Goal: Obtain resource: Download file/media

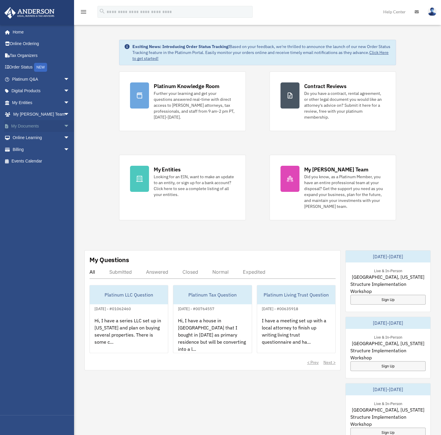
click at [30, 124] on link "My Documents arrow_drop_down" at bounding box center [41, 126] width 74 height 12
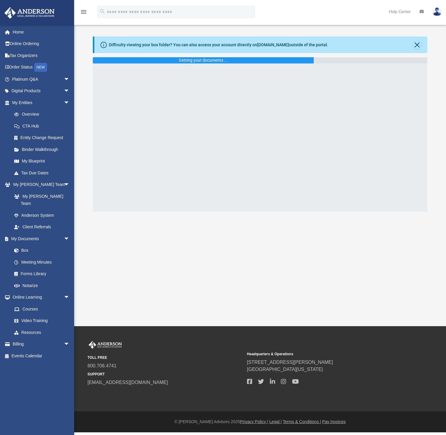
click at [87, 152] on div "Difficulty viewing your box folder? You can also access your account directly o…" at bounding box center [260, 123] width 372 height 175
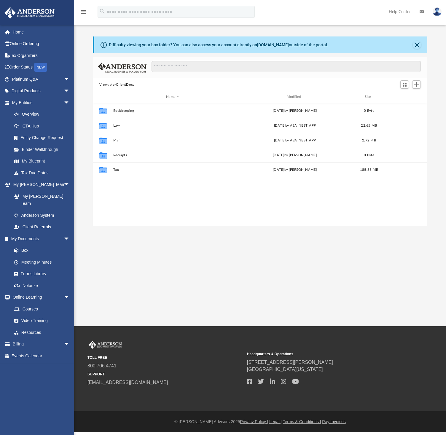
scroll to position [130, 330]
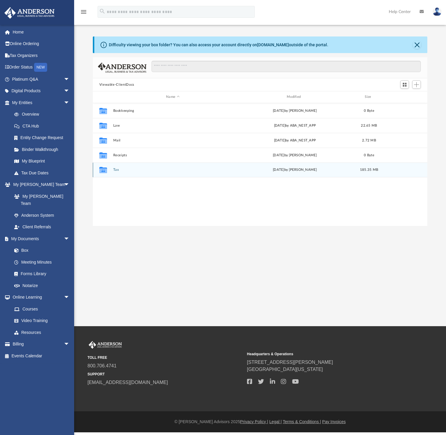
click at [116, 168] on button "Tax" at bounding box center [172, 170] width 119 height 4
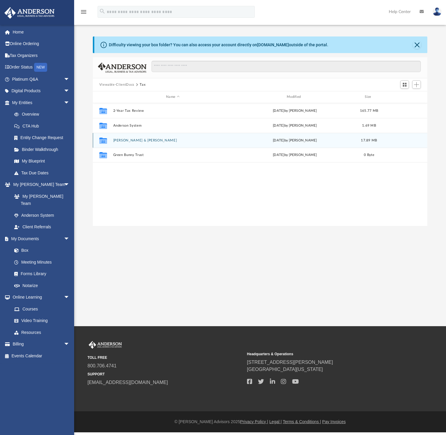
click at [134, 136] on div "Collaborated Folder Antolic, Marko & Marinela yesterday by Jasmine Splunge 17.8…" at bounding box center [260, 140] width 335 height 15
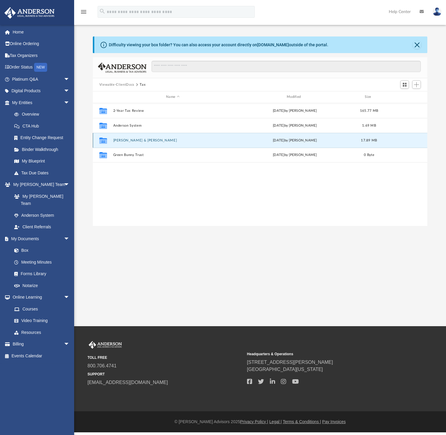
click at [110, 138] on div "Collaborated Folder" at bounding box center [102, 139] width 15 height 9
click at [134, 139] on button "Antolic, Marko & Marinela" at bounding box center [172, 140] width 119 height 4
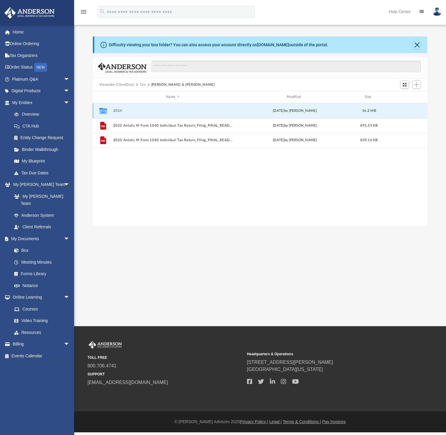
click at [119, 109] on button "2024" at bounding box center [172, 111] width 119 height 4
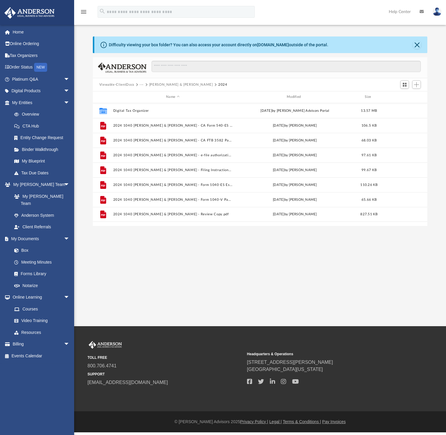
click at [81, 148] on div "Difficulty viewing your box folder? You can also access your account directly o…" at bounding box center [260, 130] width 372 height 189
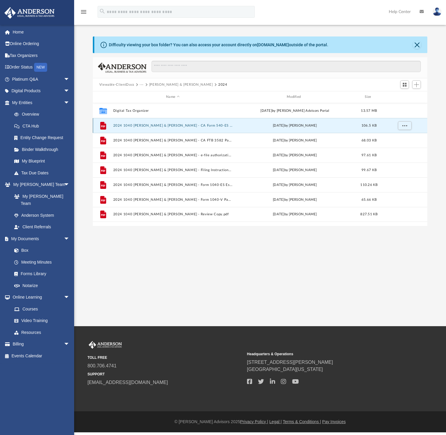
click at [207, 125] on button "2024 1040 Antolic, Marko & Marinela - CA Form 540-ES Estimated Tax Payment.pdf" at bounding box center [172, 126] width 119 height 4
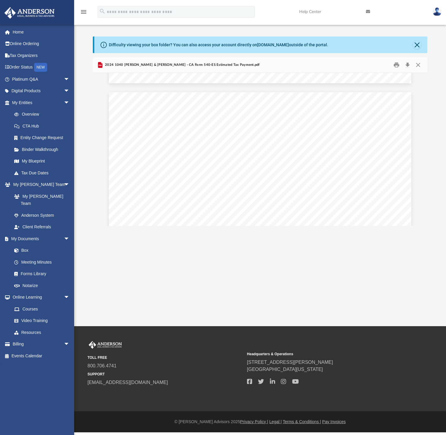
scroll to position [237, 0]
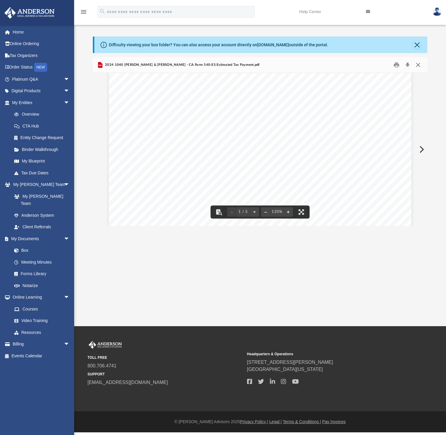
click at [419, 64] on button "Close" at bounding box center [418, 64] width 11 height 9
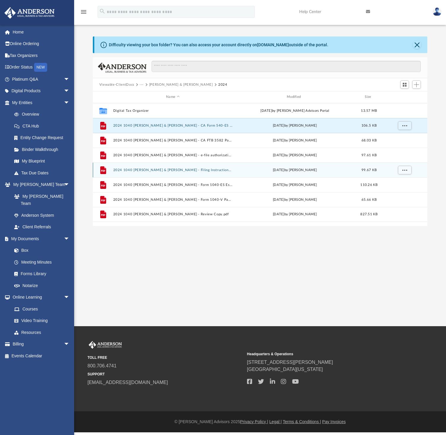
click at [195, 170] on button "2024 1040 Antolic, Marko & Marinela - Filing Instructions.pdf" at bounding box center [172, 170] width 119 height 4
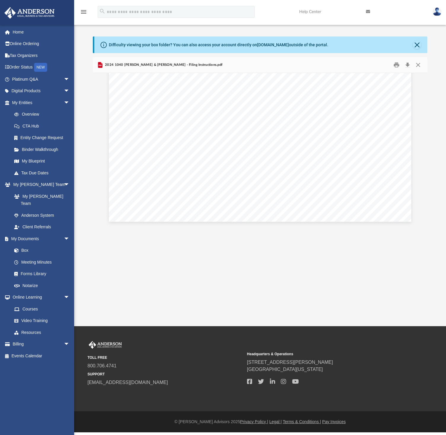
scroll to position [1848, 0]
click at [416, 65] on button "Close" at bounding box center [418, 64] width 11 height 9
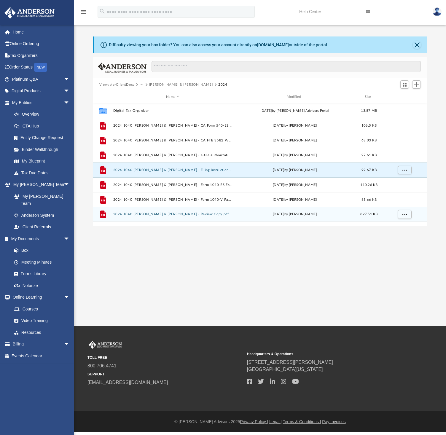
click at [199, 213] on button "2024 1040 Antolic, Marko & Marinela - Review Copy.pdf" at bounding box center [172, 214] width 119 height 4
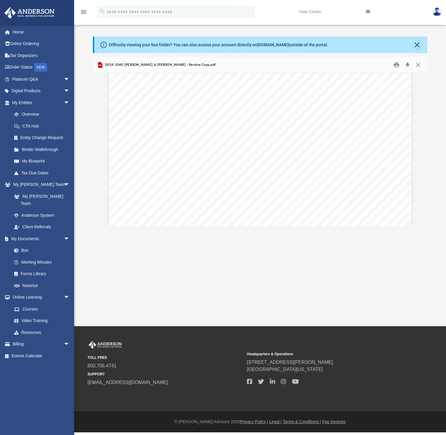
scroll to position [1363, 0]
click at [268, 212] on button "File preview" at bounding box center [266, 211] width 9 height 13
